Goal: Task Accomplishment & Management: Use online tool/utility

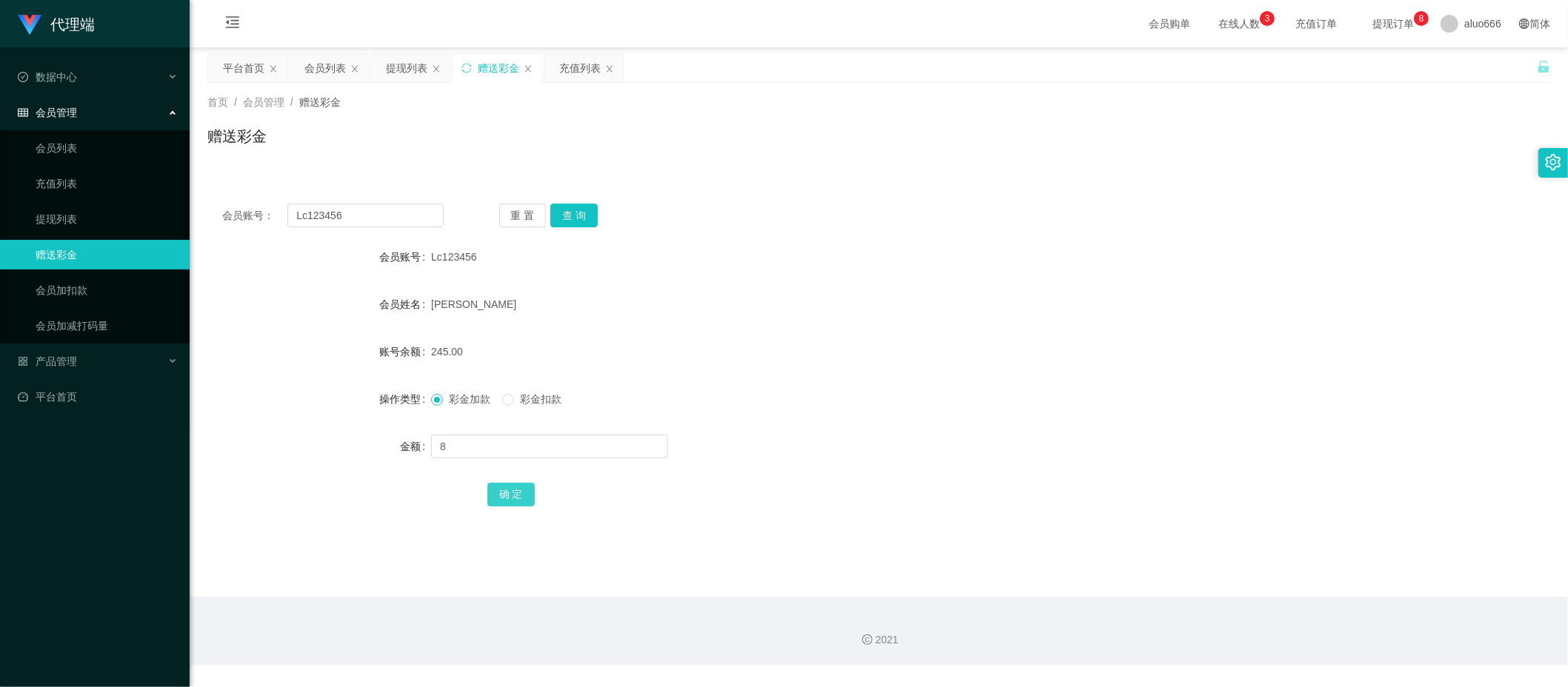
type input "8"
click at [507, 487] on button "确 定" at bounding box center [511, 494] width 47 height 24
click at [501, 449] on input "text" at bounding box center [548, 446] width 237 height 24
type input "8"
click at [493, 492] on button "确 定" at bounding box center [511, 494] width 47 height 24
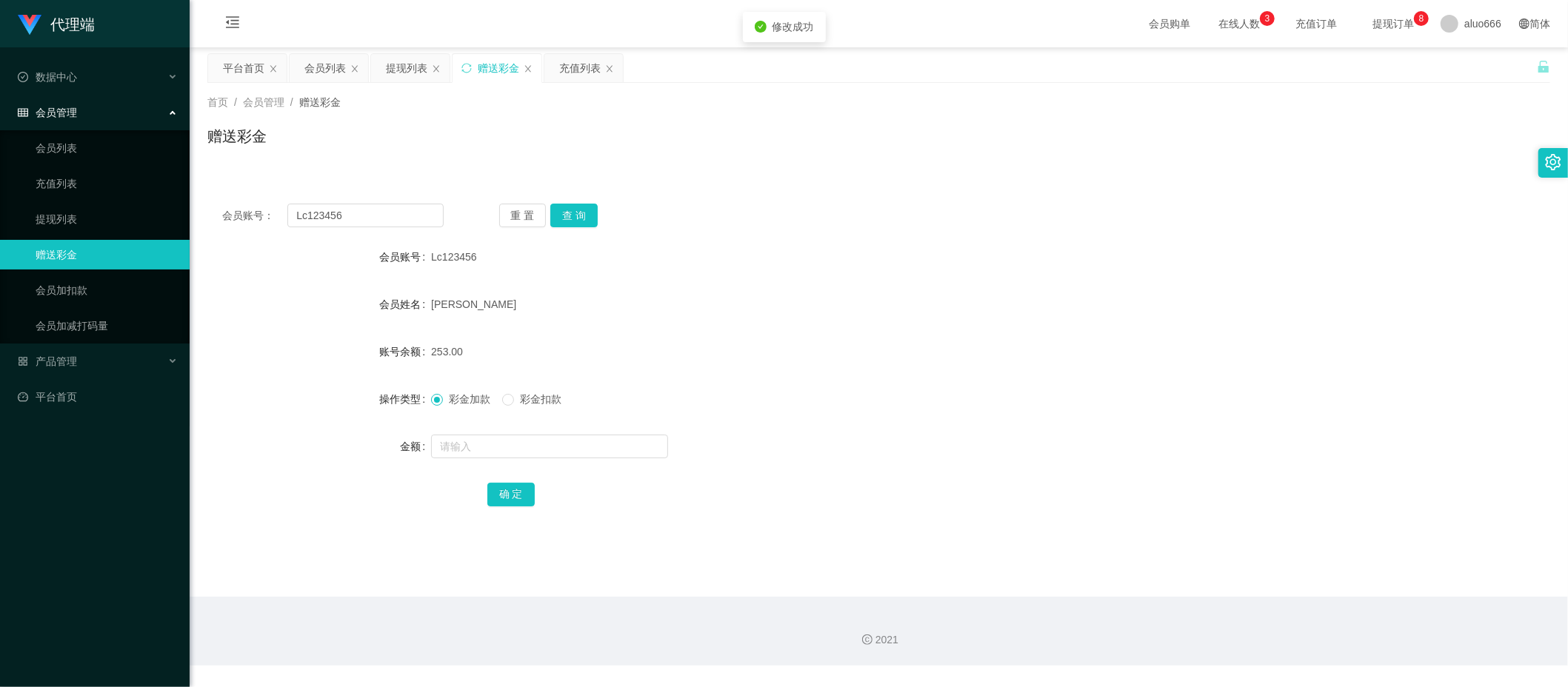
click at [897, 335] on form "会员账号 Lc123456 会员姓名 [PERSON_NAME] 账号余额 253.00 操作类型 彩金加款 彩金扣款 金额 确 定" at bounding box center [878, 375] width 1343 height 267
click at [500, 451] on input "text" at bounding box center [548, 446] width 237 height 24
type input "8"
click at [508, 503] on button "确 定" at bounding box center [511, 494] width 47 height 24
drag, startPoint x: 998, startPoint y: 315, endPoint x: 1008, endPoint y: 291, distance: 26.0
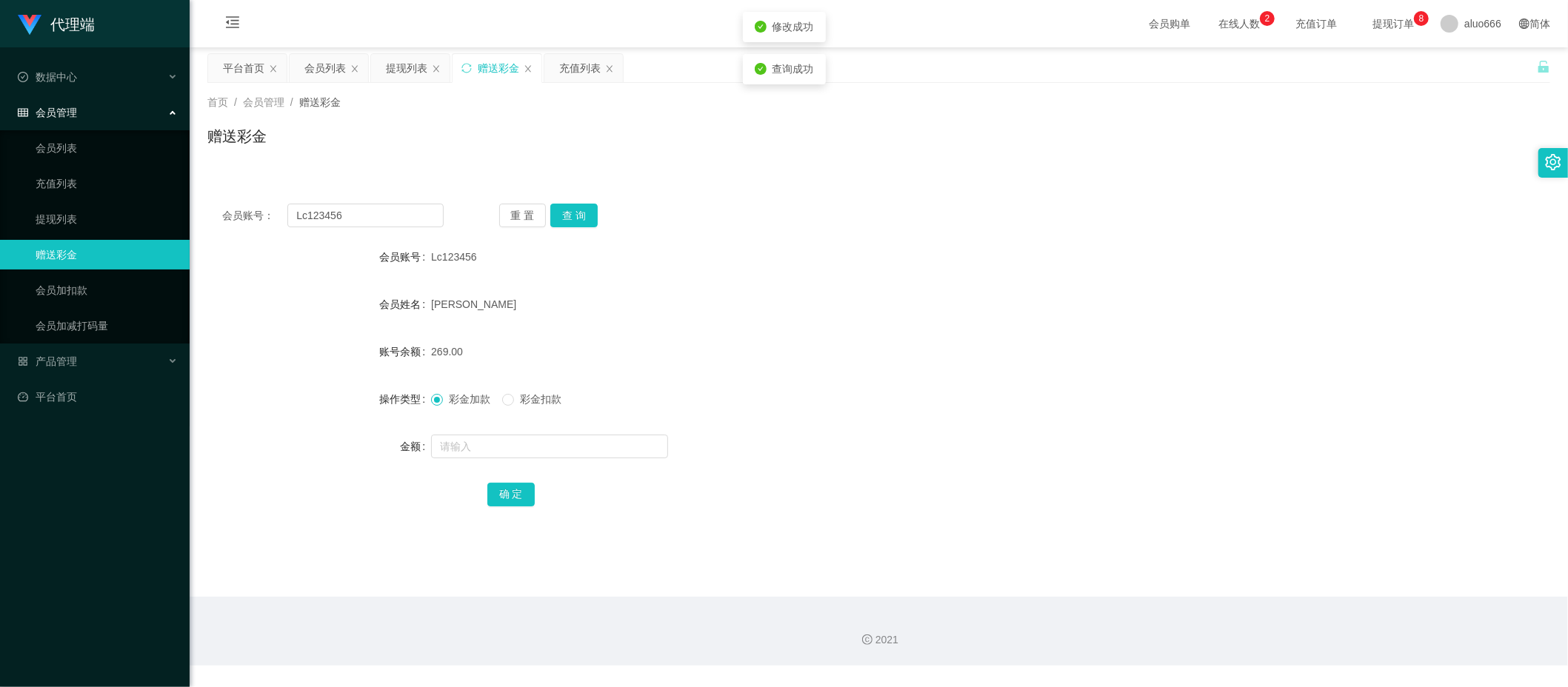
click at [998, 314] on div "[PERSON_NAME]" at bounding box center [822, 303] width 783 height 29
click at [498, 448] on input "text" at bounding box center [548, 446] width 237 height 24
type input "8"
click at [505, 486] on button "确 定" at bounding box center [511, 494] width 47 height 24
click at [483, 442] on input "text" at bounding box center [548, 446] width 237 height 24
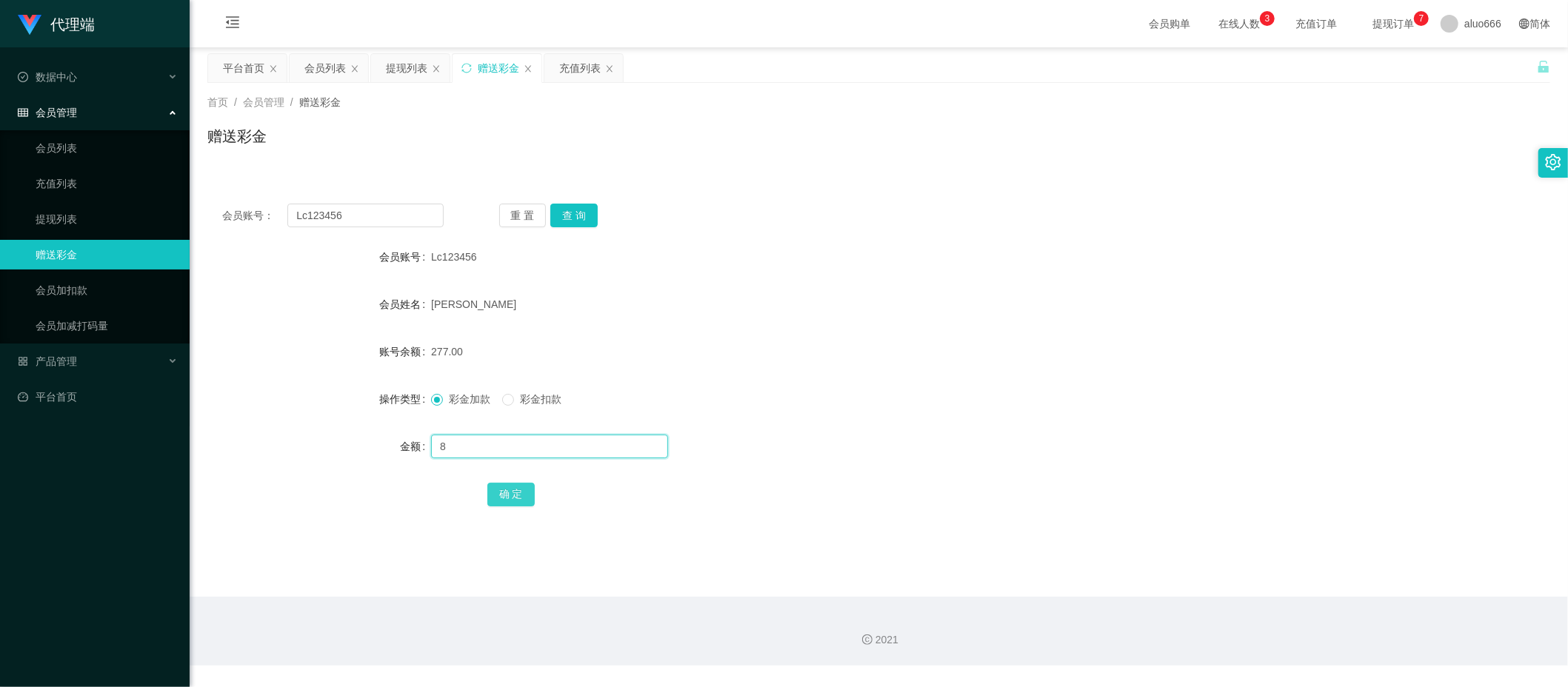
type input "8"
click at [508, 499] on button "确 定" at bounding box center [511, 494] width 47 height 24
click at [857, 355] on div "285.00" at bounding box center [822, 352] width 783 height 29
click at [478, 450] on input "text" at bounding box center [548, 446] width 237 height 24
type input "888"
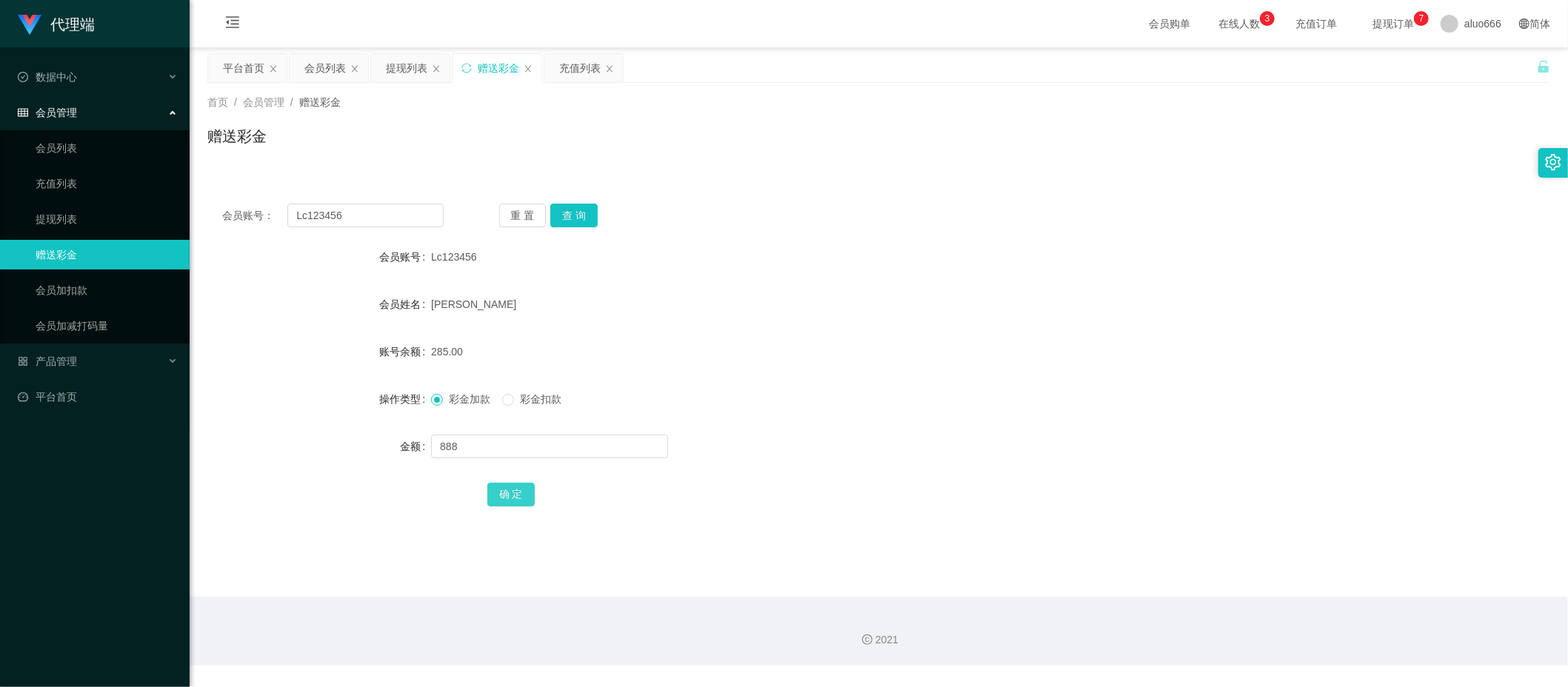
drag, startPoint x: 505, startPoint y: 497, endPoint x: 525, endPoint y: 490, distance: 21.2
click at [505, 497] on button "确 定" at bounding box center [511, 494] width 47 height 24
click at [939, 335] on form "会员账号 Lc123456 会员姓名 [PERSON_NAME] 账号余额 1173.00 操作类型 彩金加款 彩金扣款 金额 确 定" at bounding box center [878, 375] width 1343 height 267
click at [481, 437] on input "text" at bounding box center [548, 446] width 237 height 24
type input "8"
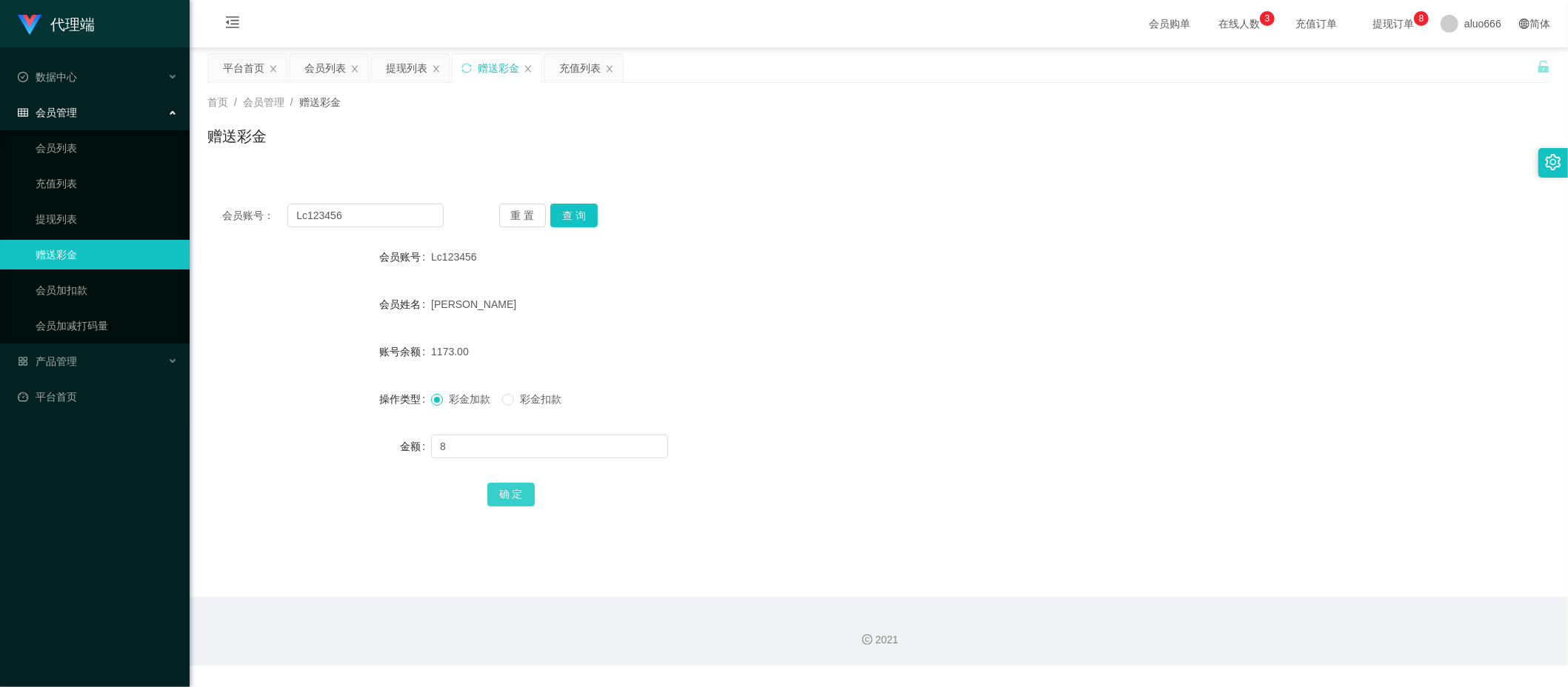
drag, startPoint x: 514, startPoint y: 493, endPoint x: 529, endPoint y: 492, distance: 15.0
click at [514, 493] on button "确 定" at bounding box center [511, 494] width 47 height 24
click at [468, 448] on input "text" at bounding box center [548, 446] width 237 height 24
type input "8"
click at [515, 486] on button "确 定" at bounding box center [511, 494] width 47 height 24
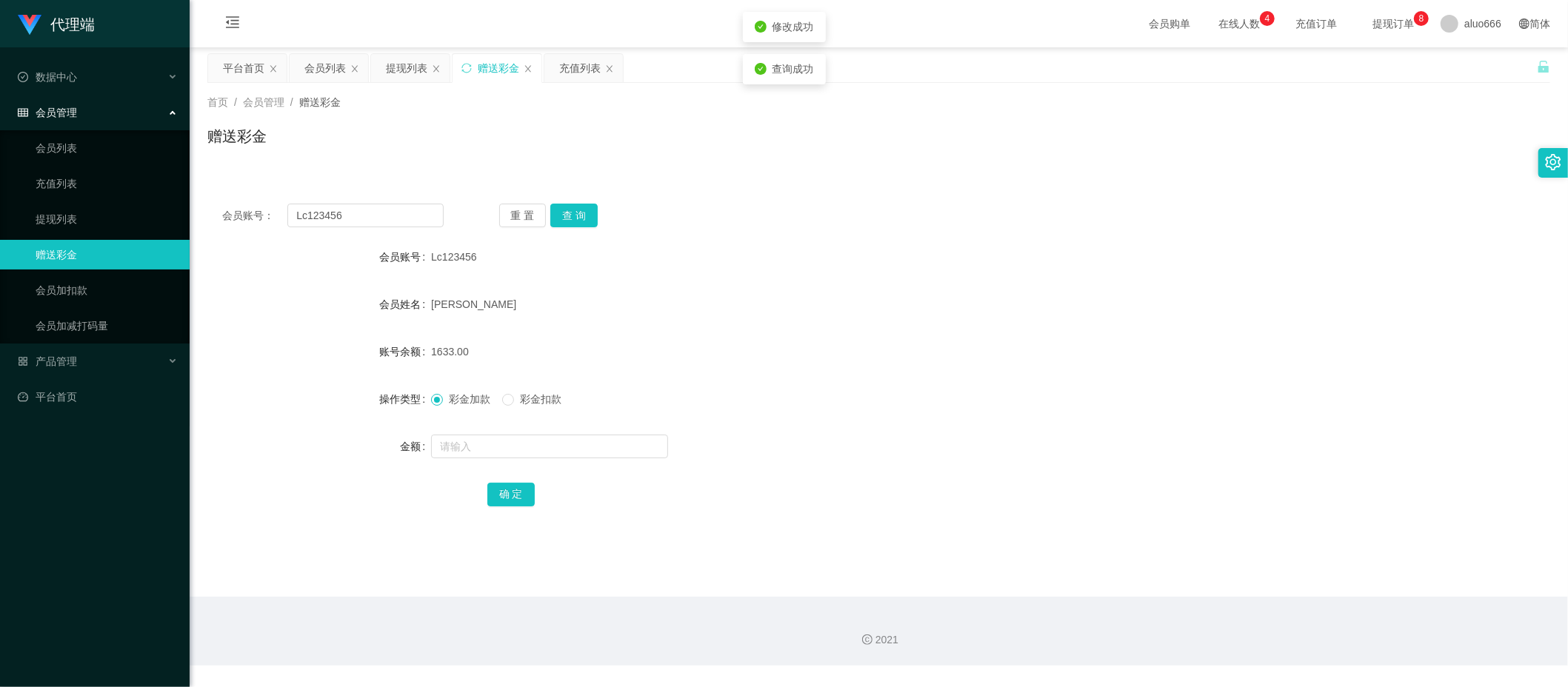
click at [875, 311] on div "[PERSON_NAME]" at bounding box center [822, 303] width 783 height 29
